Goal: Navigation & Orientation: Find specific page/section

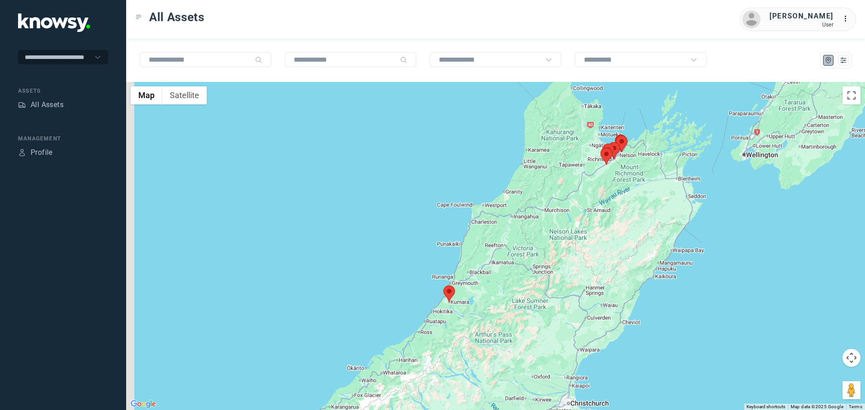
drag, startPoint x: 420, startPoint y: 340, endPoint x: 497, endPoint y: 305, distance: 84.9
click at [497, 305] on div at bounding box center [495, 246] width 739 height 328
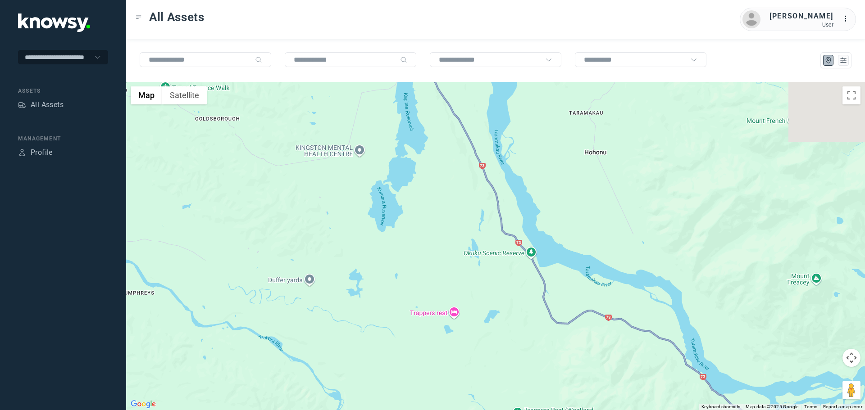
drag, startPoint x: 391, startPoint y: 175, endPoint x: 440, endPoint y: 347, distance: 178.9
click at [440, 346] on div at bounding box center [495, 246] width 739 height 328
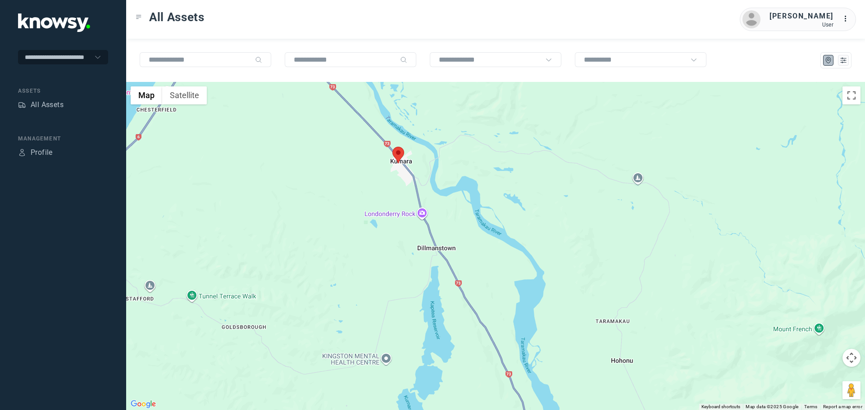
drag, startPoint x: 461, startPoint y: 258, endPoint x: 469, endPoint y: 405, distance: 147.1
click at [469, 405] on div at bounding box center [495, 246] width 739 height 328
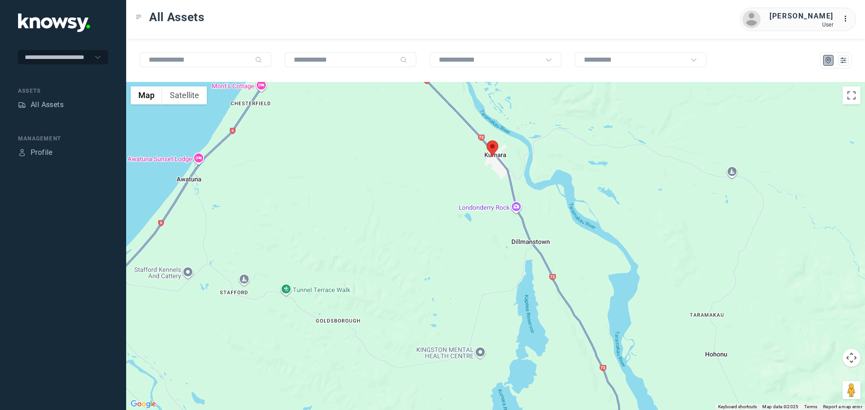
drag, startPoint x: 422, startPoint y: 255, endPoint x: 517, endPoint y: 250, distance: 95.2
click at [517, 250] on div at bounding box center [495, 246] width 739 height 328
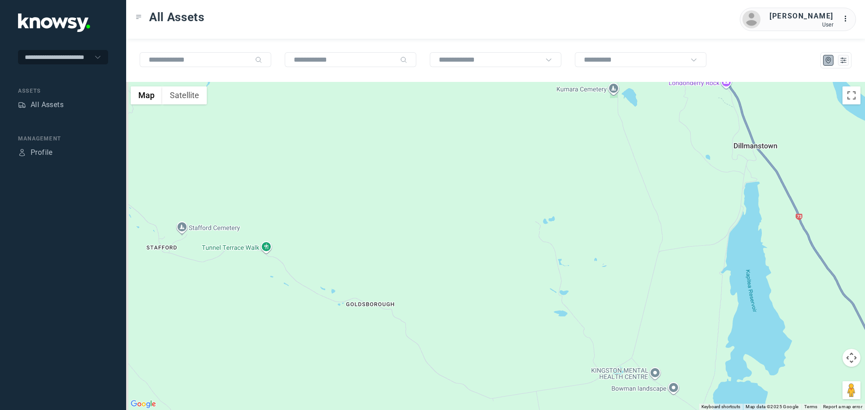
drag, startPoint x: 387, startPoint y: 288, endPoint x: 486, endPoint y: 211, distance: 125.6
click at [473, 216] on div at bounding box center [495, 246] width 739 height 328
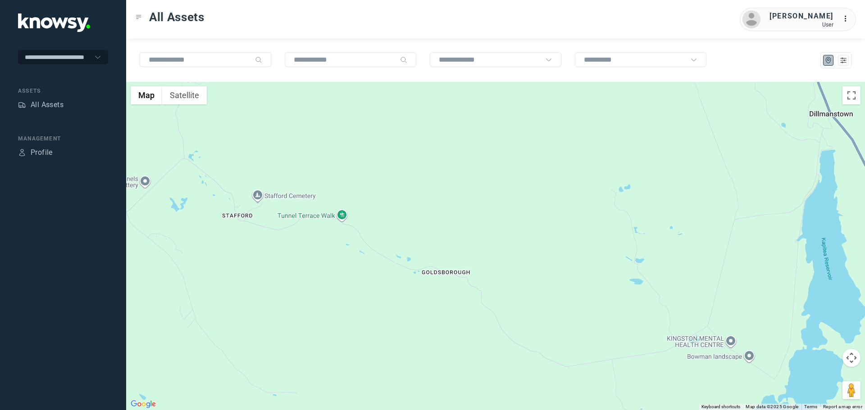
click at [342, 214] on div at bounding box center [495, 246] width 739 height 328
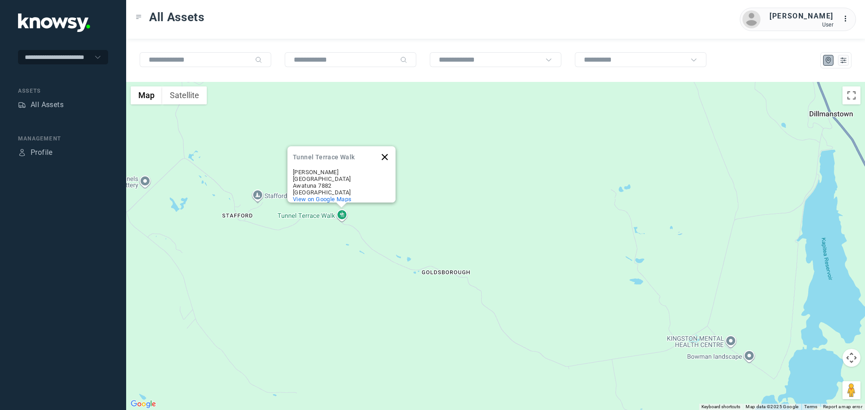
click at [384, 156] on button "Close" at bounding box center [385, 157] width 22 height 22
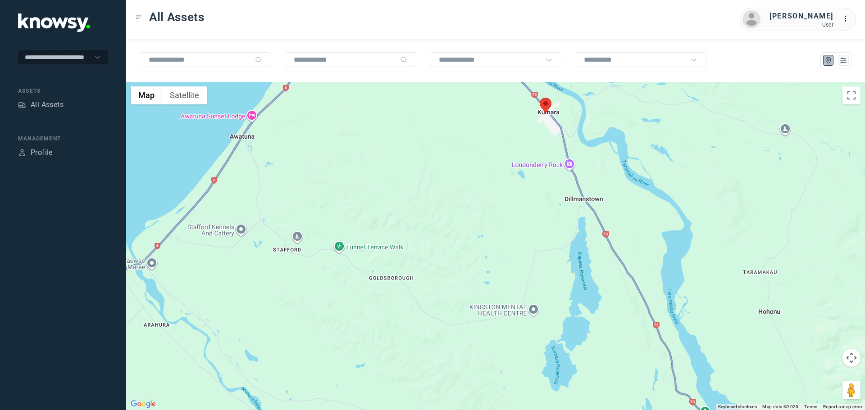
drag, startPoint x: 486, startPoint y: 177, endPoint x: 420, endPoint y: 227, distance: 83.9
click at [420, 227] on div at bounding box center [495, 246] width 739 height 328
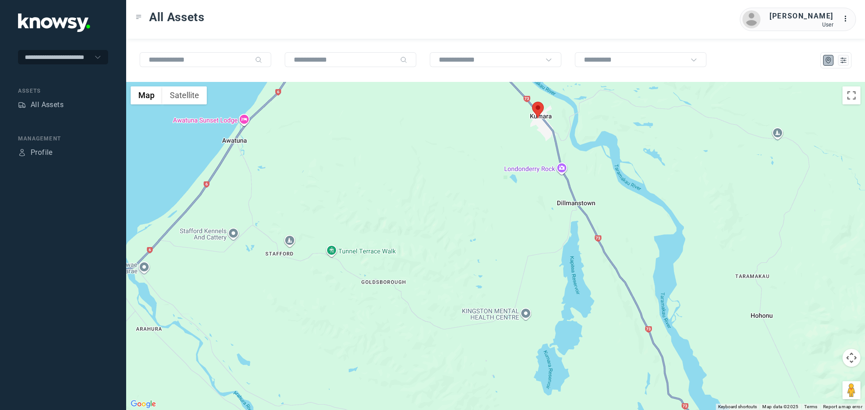
drag, startPoint x: 424, startPoint y: 211, endPoint x: 404, endPoint y: 255, distance: 48.8
click at [404, 255] on div at bounding box center [495, 246] width 739 height 328
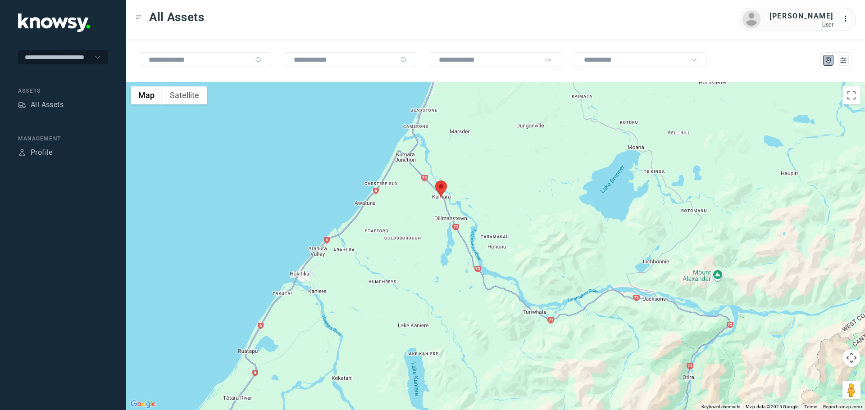
drag, startPoint x: 409, startPoint y: 297, endPoint x: 388, endPoint y: 237, distance: 63.7
click at [388, 237] on div at bounding box center [495, 246] width 739 height 328
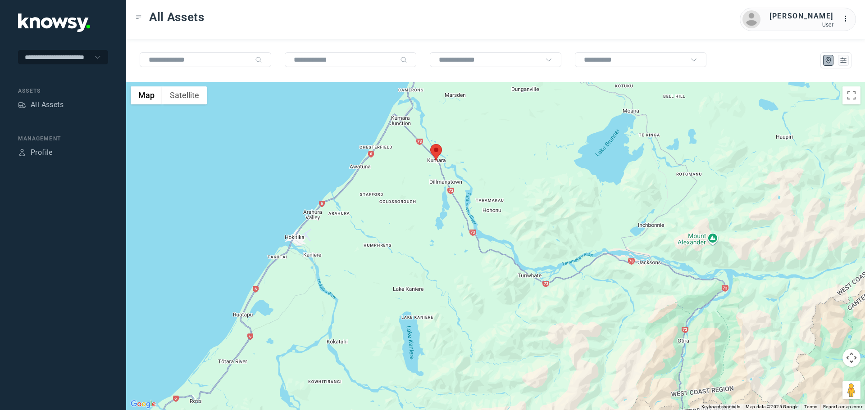
drag, startPoint x: 351, startPoint y: 297, endPoint x: 368, endPoint y: 233, distance: 66.7
click at [358, 248] on div at bounding box center [495, 246] width 739 height 328
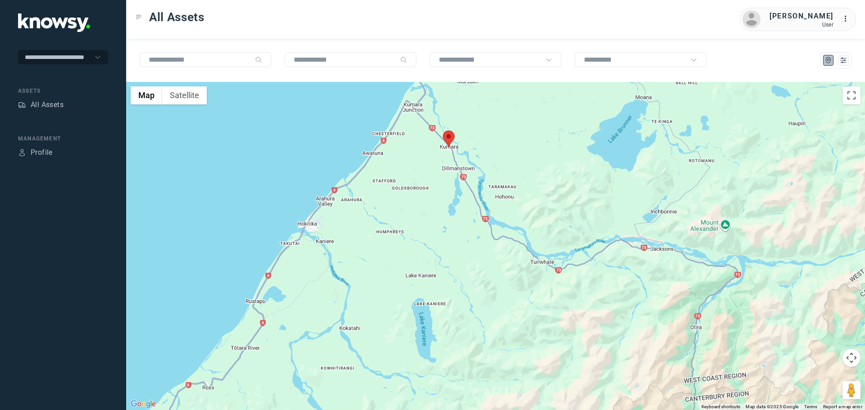
drag, startPoint x: 445, startPoint y: 202, endPoint x: 439, endPoint y: 275, distance: 73.7
click at [441, 275] on div at bounding box center [495, 246] width 739 height 328
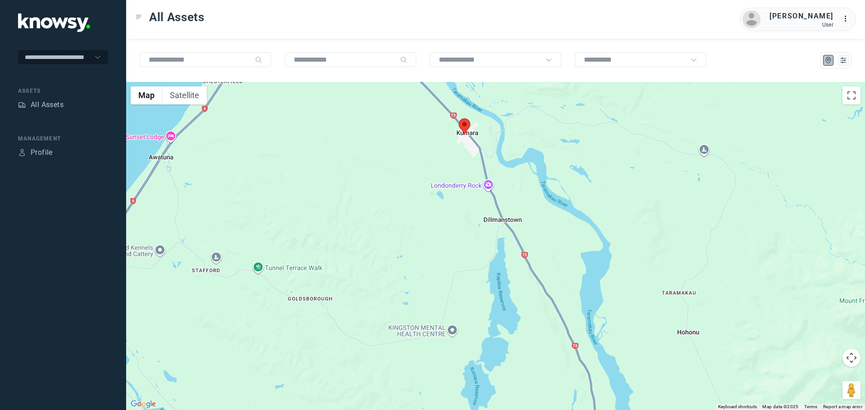
drag, startPoint x: 440, startPoint y: 195, endPoint x: 417, endPoint y: 245, distance: 54.2
click at [417, 245] on div at bounding box center [495, 246] width 739 height 328
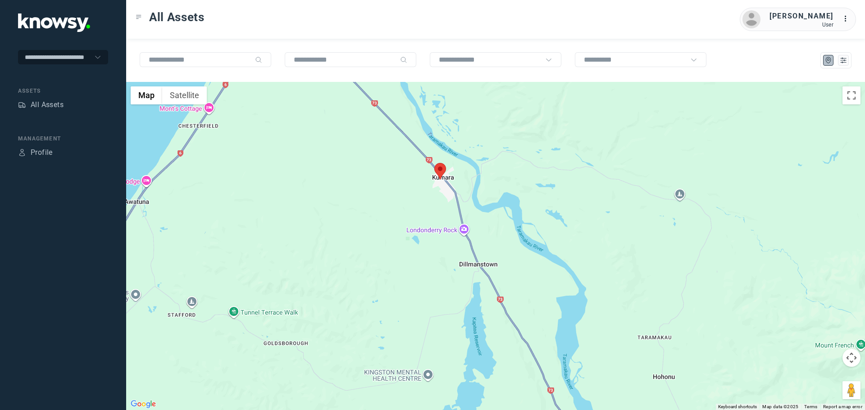
click at [461, 228] on div at bounding box center [495, 246] width 739 height 328
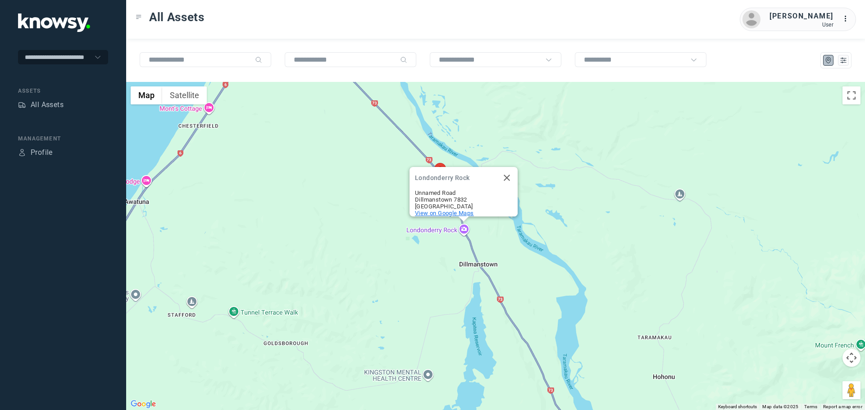
click at [457, 210] on span "View on Google Maps" at bounding box center [444, 213] width 59 height 7
